Goal: Navigation & Orientation: Find specific page/section

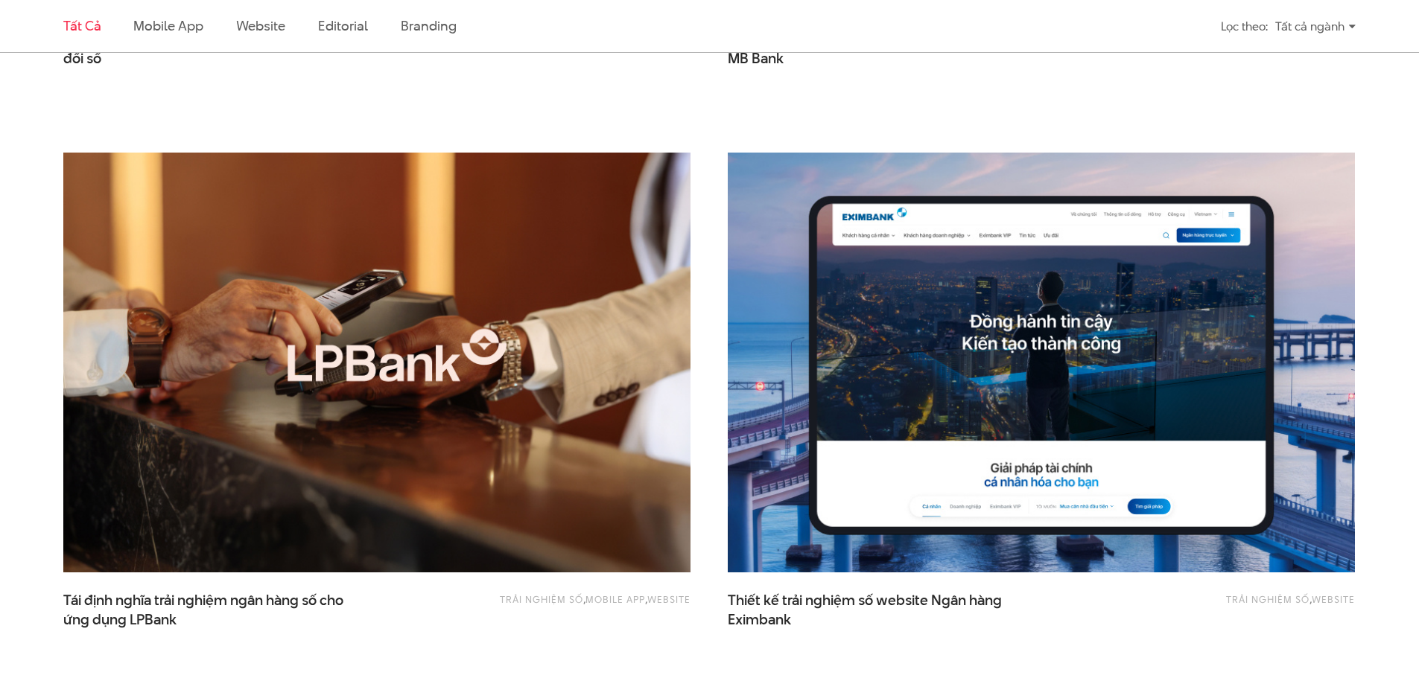
scroll to position [1042, 0]
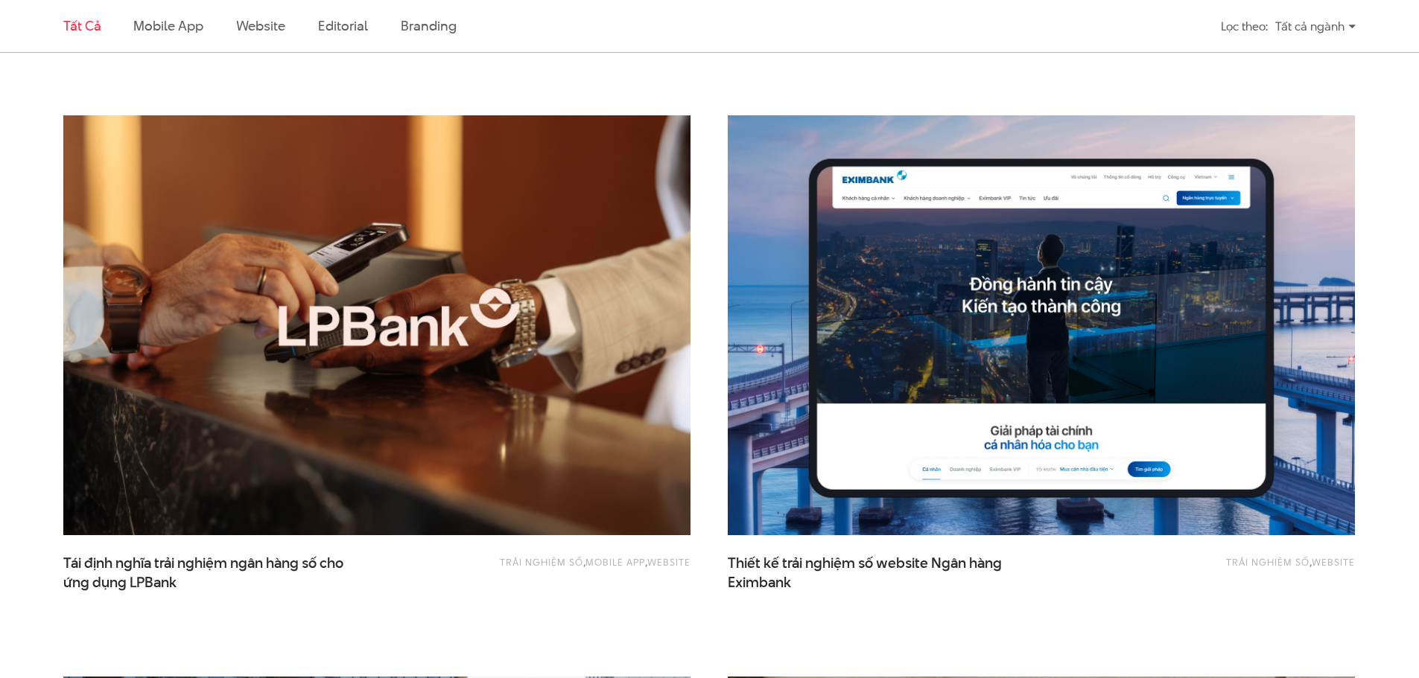
click at [284, 326] on img at bounding box center [377, 326] width 690 height 462
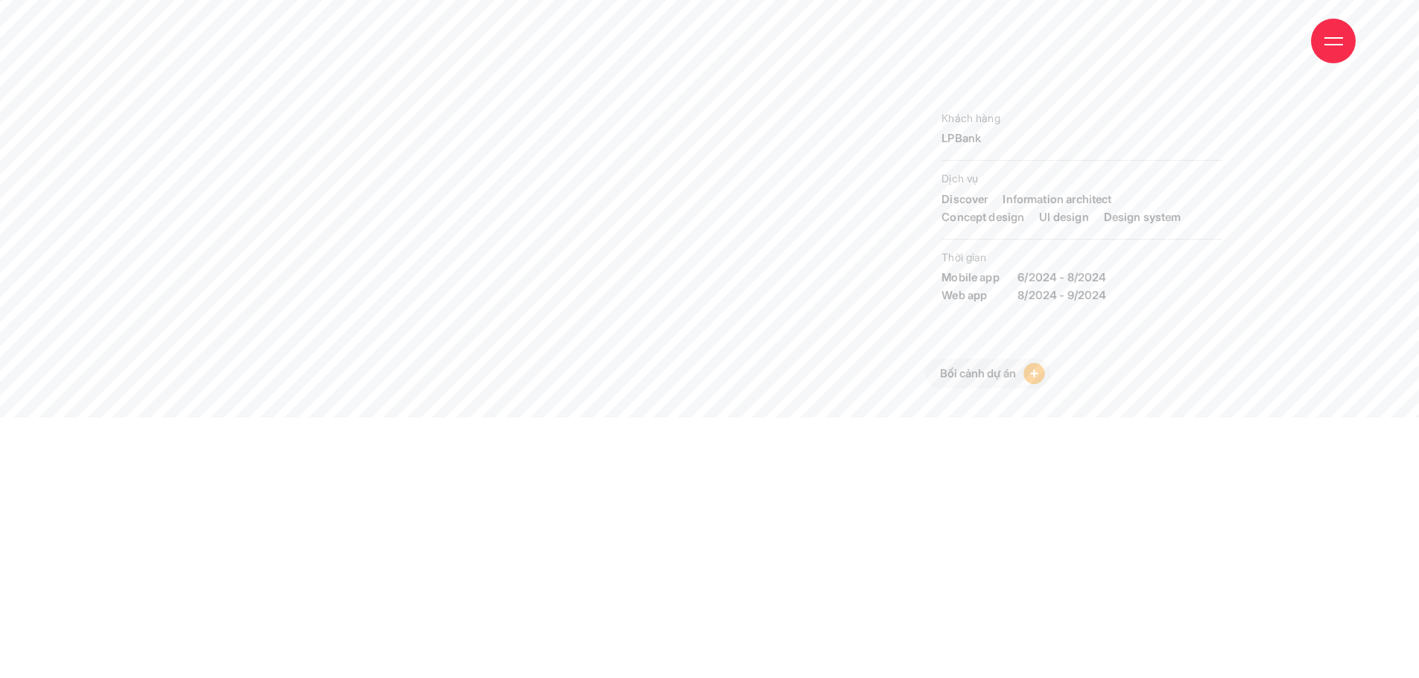
scroll to position [521, 0]
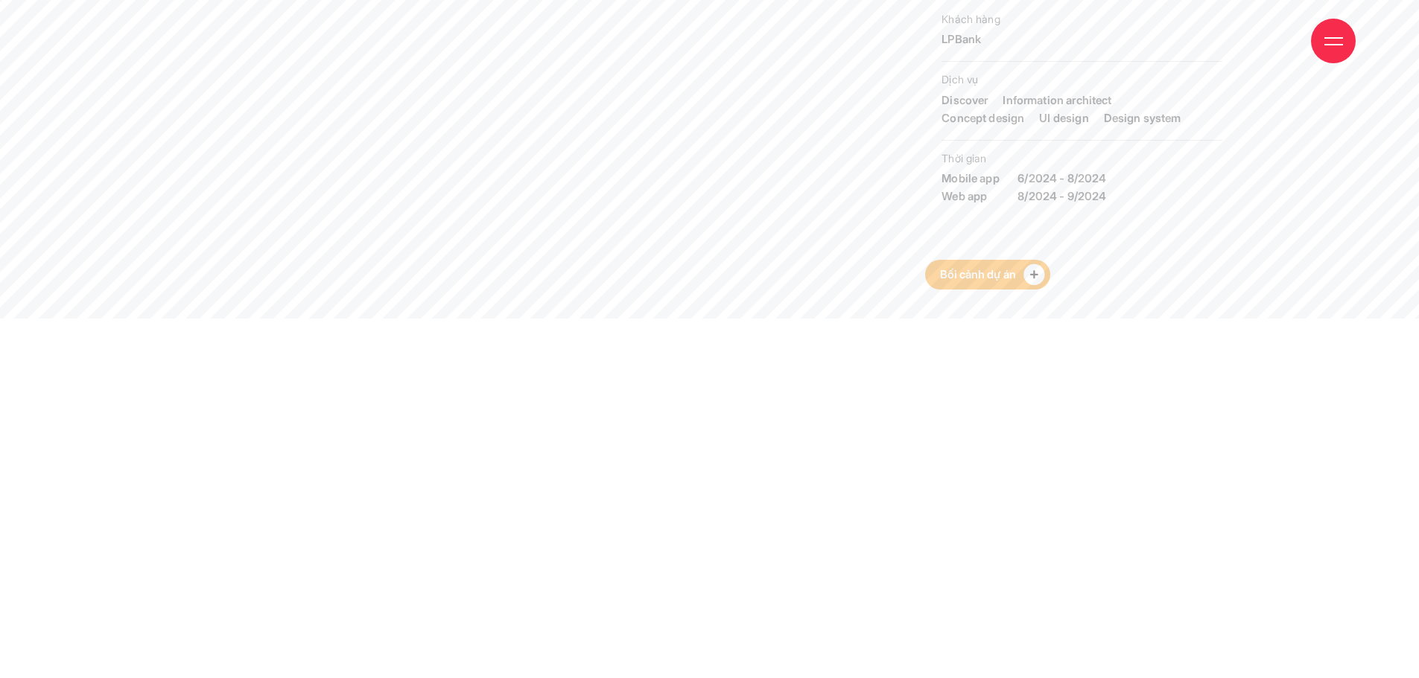
click at [1038, 289] on link "Bối cảnh dự án" at bounding box center [987, 275] width 125 height 30
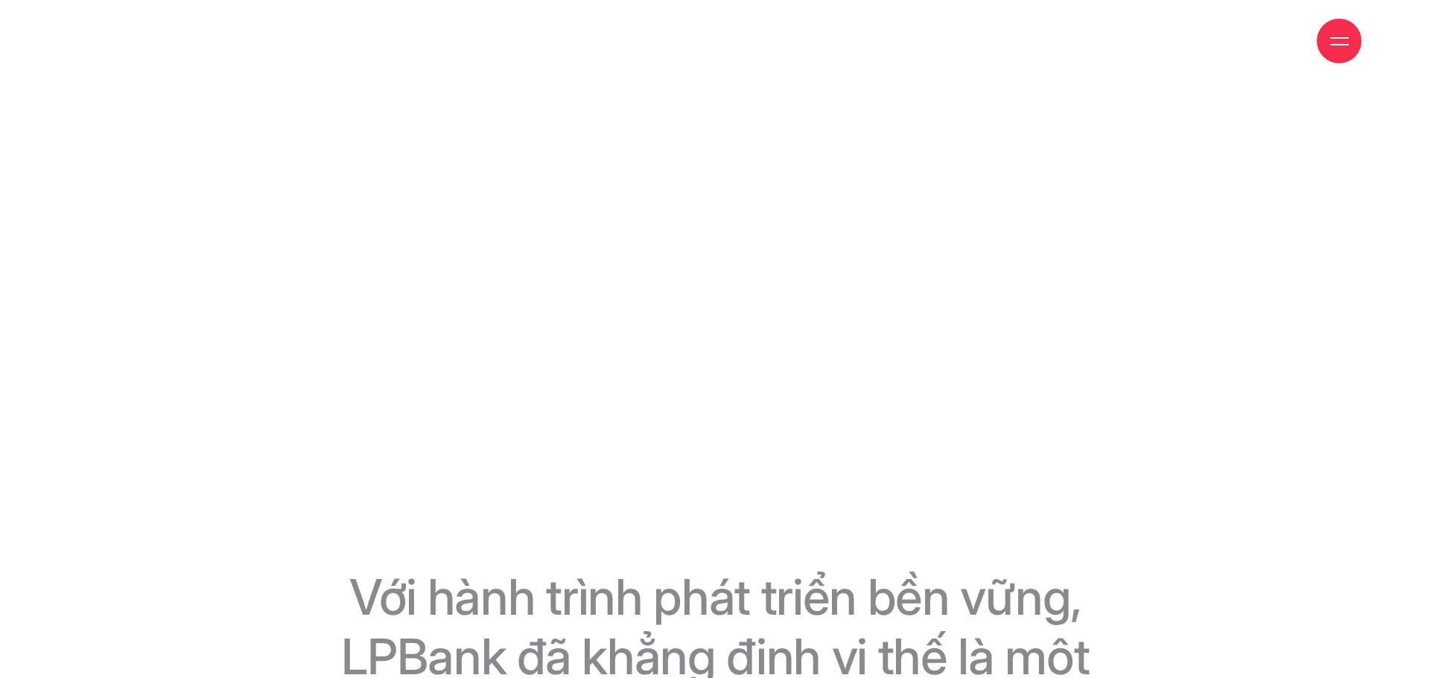
scroll to position [372, 0]
